Goal: Check status: Check status

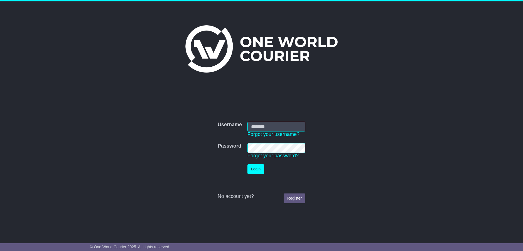
click at [274, 128] on input "Username" at bounding box center [277, 127] width 58 height 10
type input "**********"
click at [258, 167] on button "Login" at bounding box center [256, 170] width 17 height 10
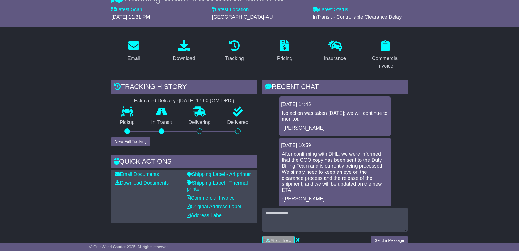
scroll to position [84, 0]
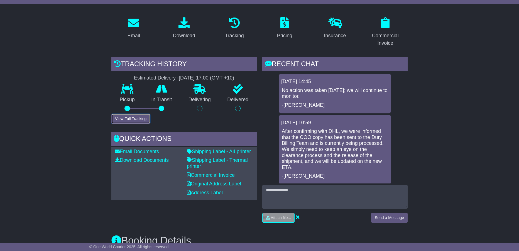
click at [128, 118] on button "View Full Tracking" at bounding box center [130, 119] width 39 height 10
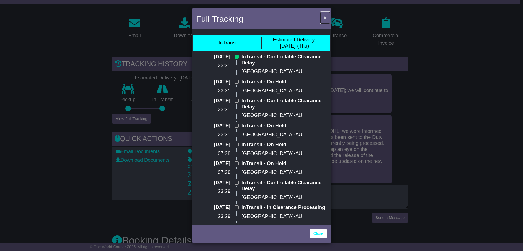
click at [326, 15] on span "×" at bounding box center [325, 17] width 3 height 6
